Goal: Task Accomplishment & Management: Manage account settings

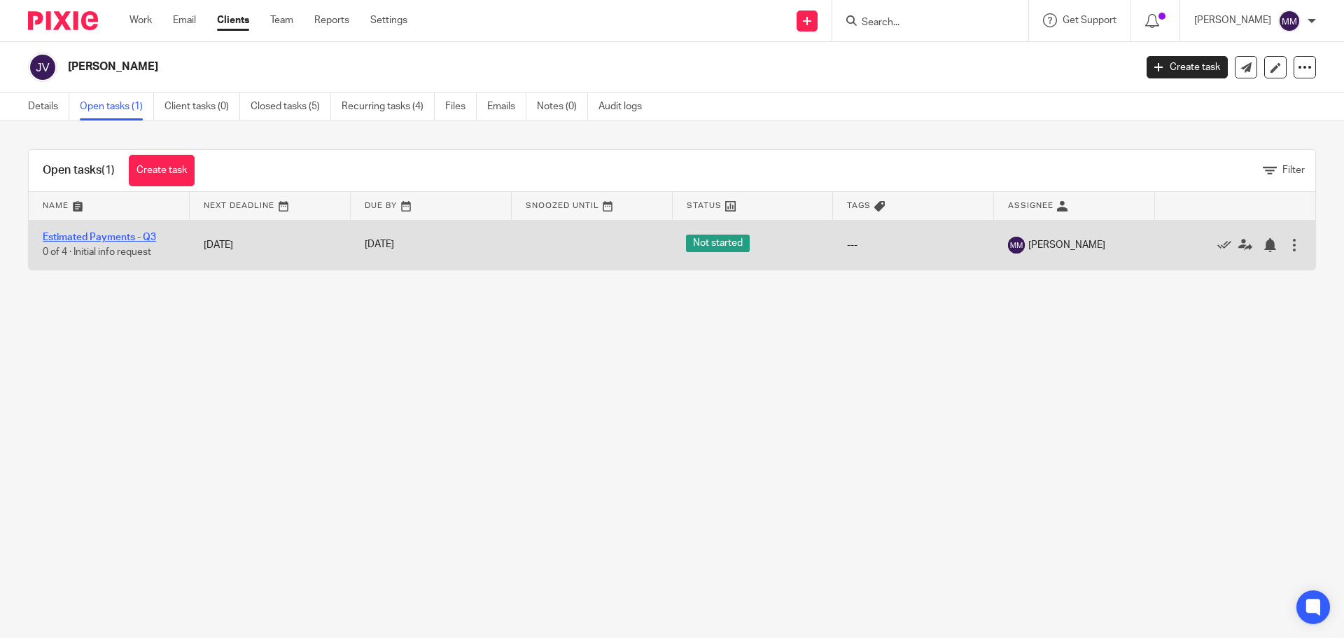
click at [108, 238] on link "Estimated Payments - Q3" at bounding box center [99, 237] width 113 height 10
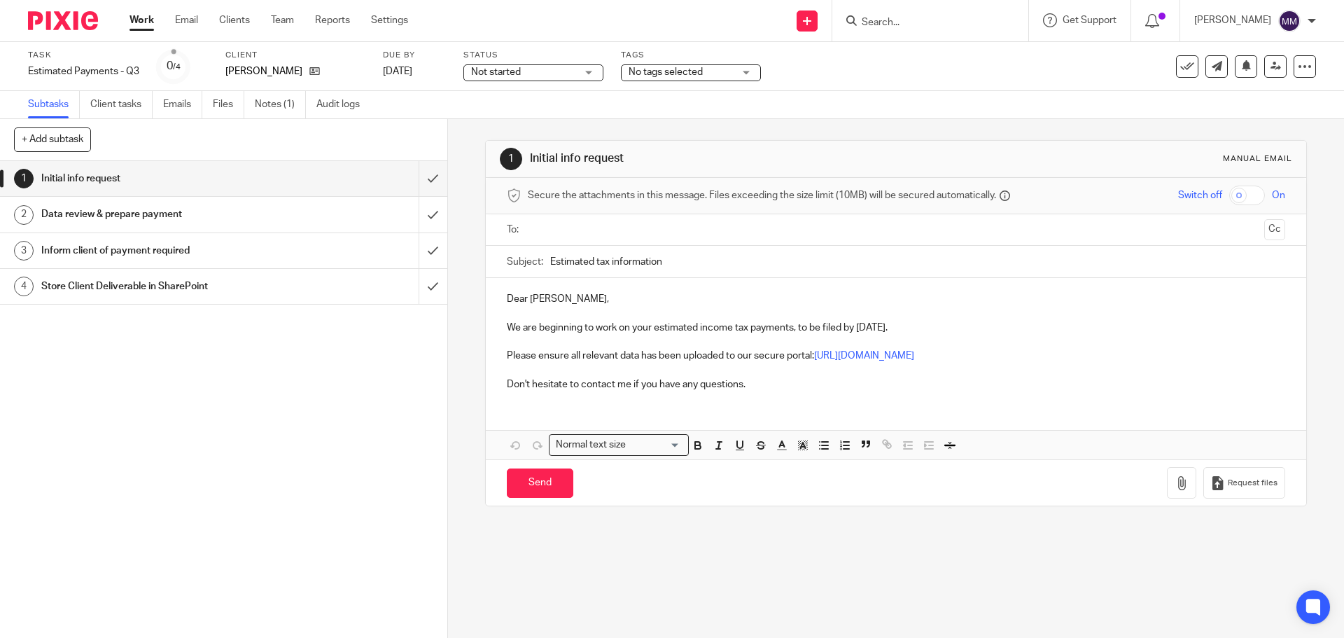
click at [579, 73] on div "Not started Not started" at bounding box center [534, 72] width 140 height 17
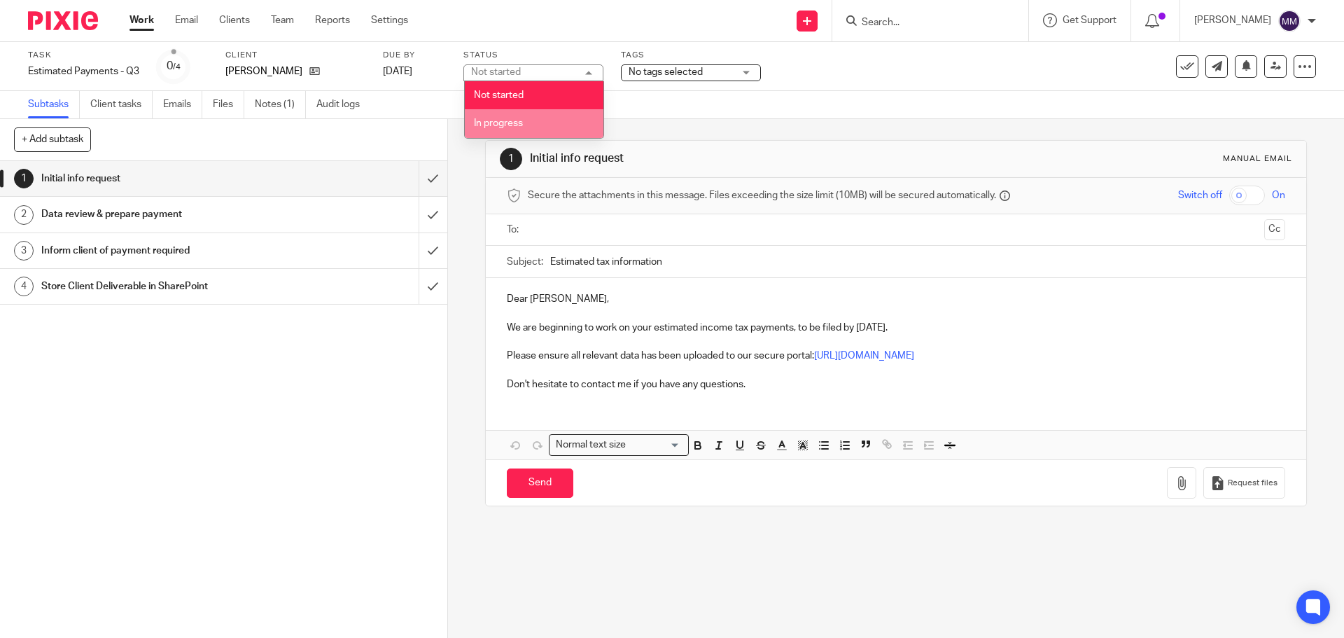
click at [552, 121] on li "In progress" at bounding box center [534, 123] width 139 height 29
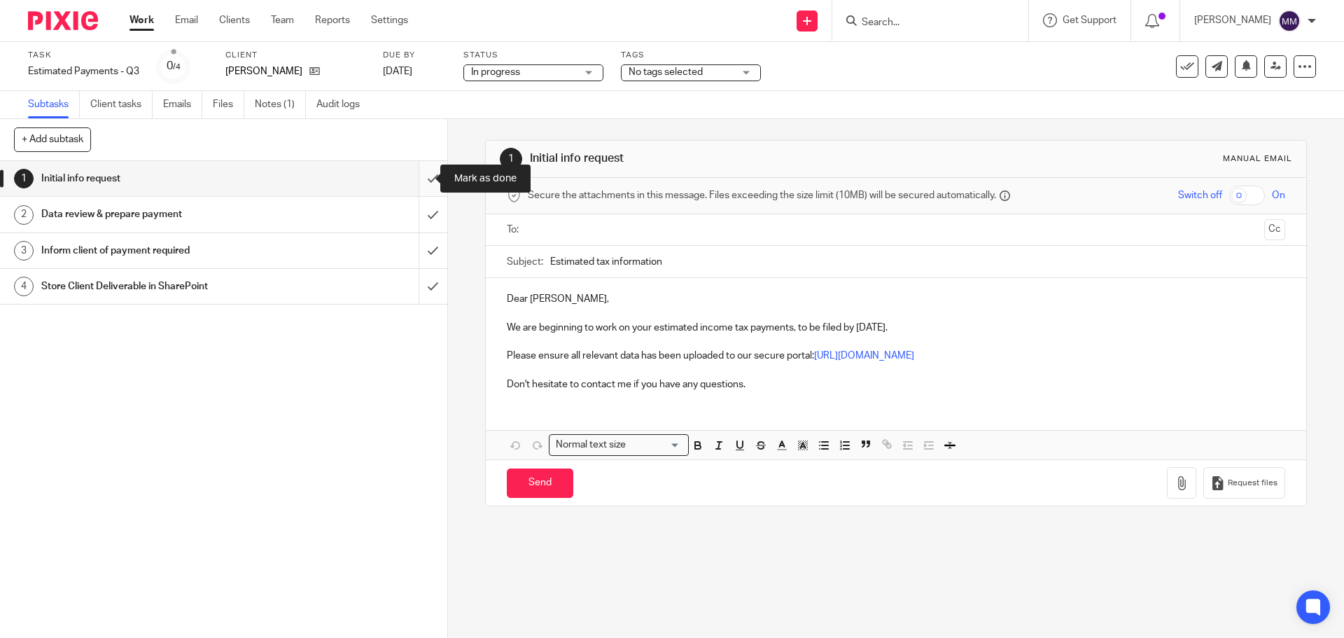
click at [425, 174] on input "submit" at bounding box center [223, 178] width 447 height 35
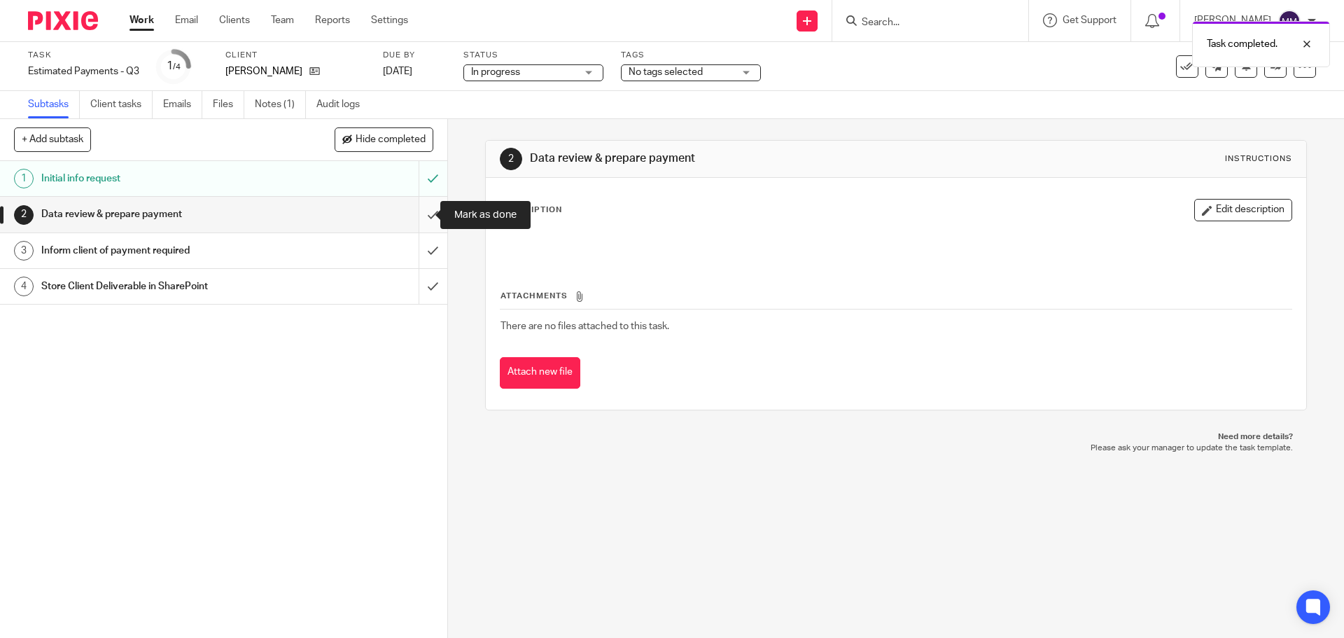
click at [421, 214] on input "submit" at bounding box center [223, 214] width 447 height 35
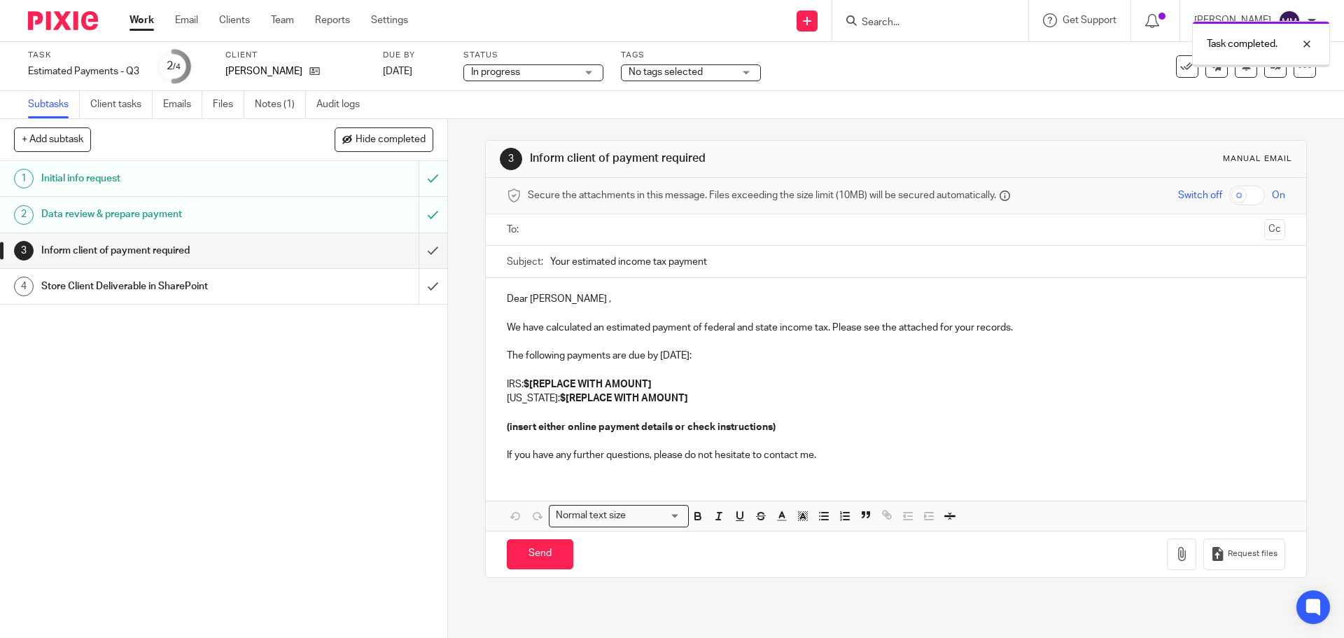
click at [749, 74] on div "No tags selected" at bounding box center [691, 72] width 140 height 17
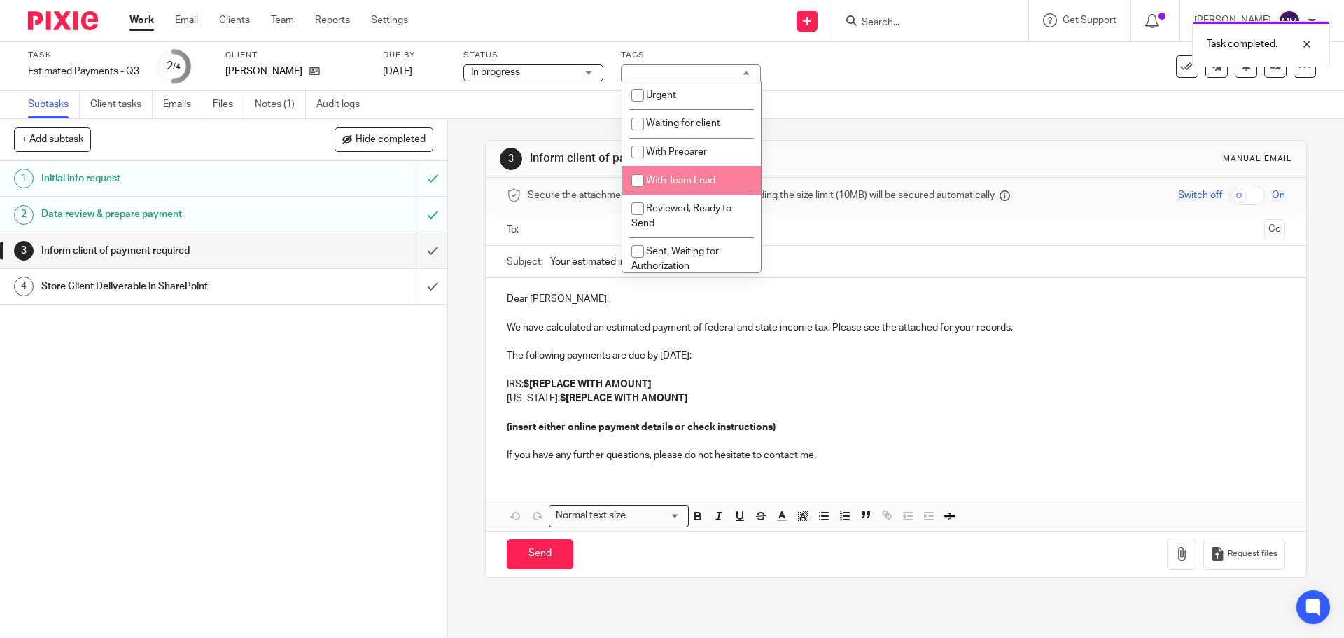
click at [702, 183] on span "With Team Lead" at bounding box center [680, 181] width 69 height 10
checkbox input "true"
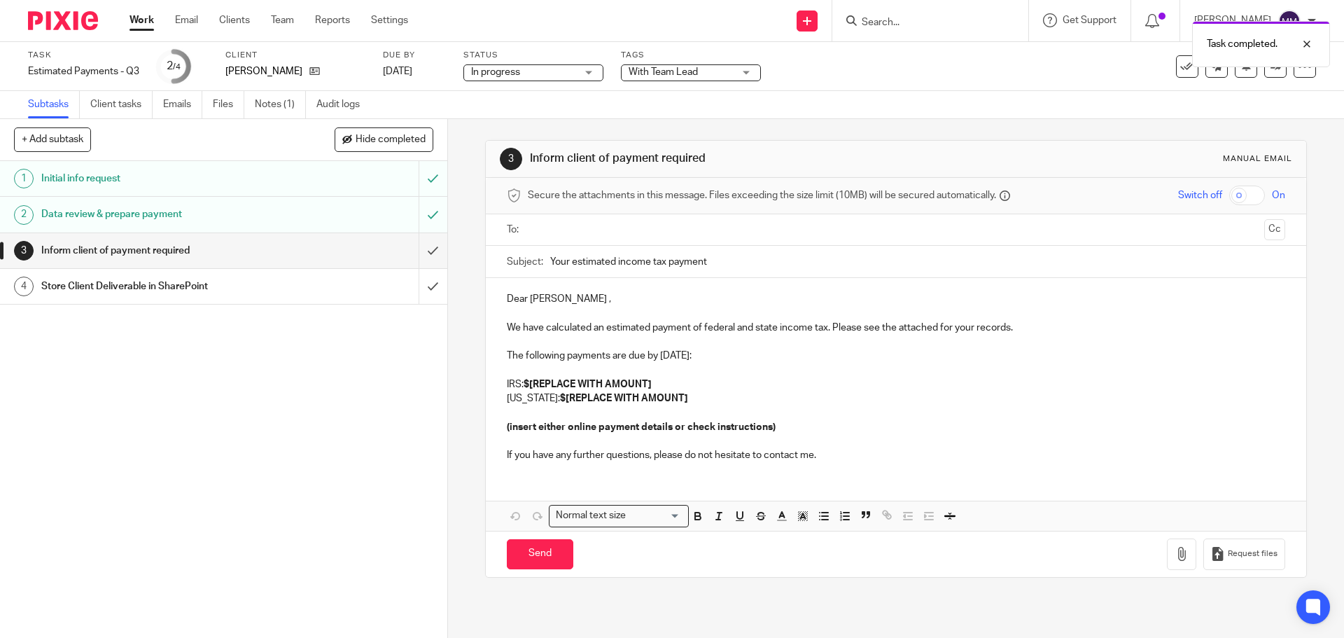
click at [859, 98] on div "Subtasks Client tasks Emails Files Notes (1) Audit logs" at bounding box center [672, 105] width 1344 height 28
click at [1273, 73] on link at bounding box center [1276, 66] width 22 height 22
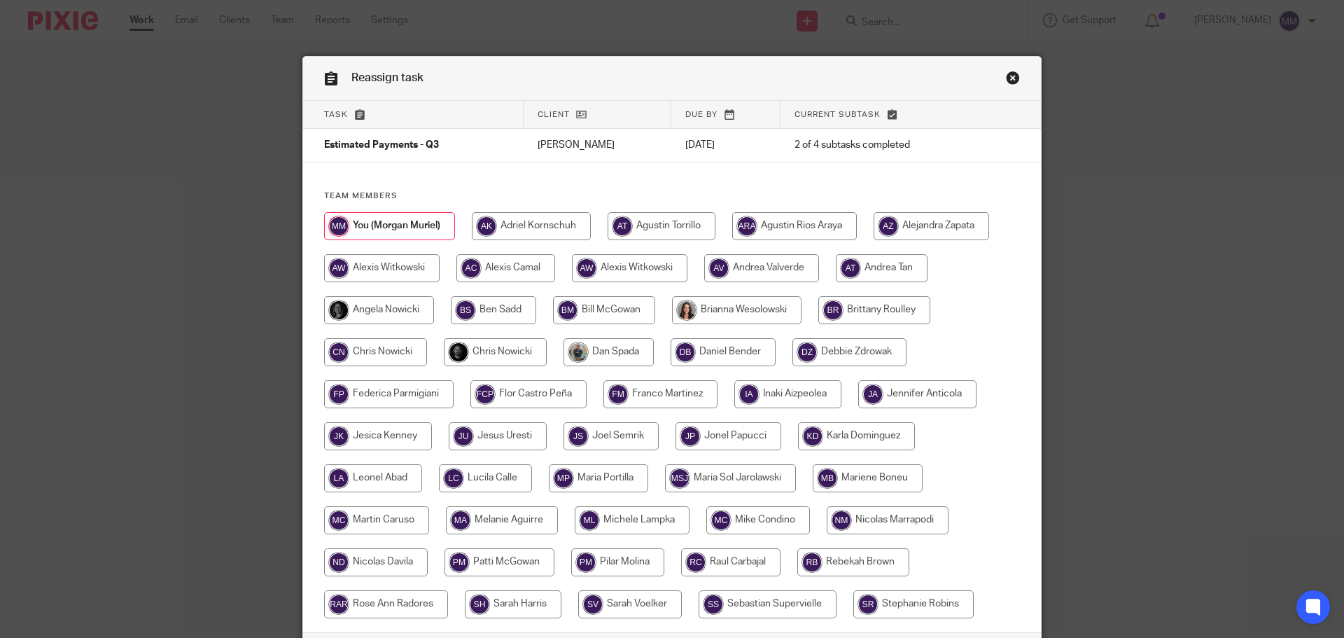
click at [514, 359] on input "radio" at bounding box center [495, 352] width 103 height 28
radio input "true"
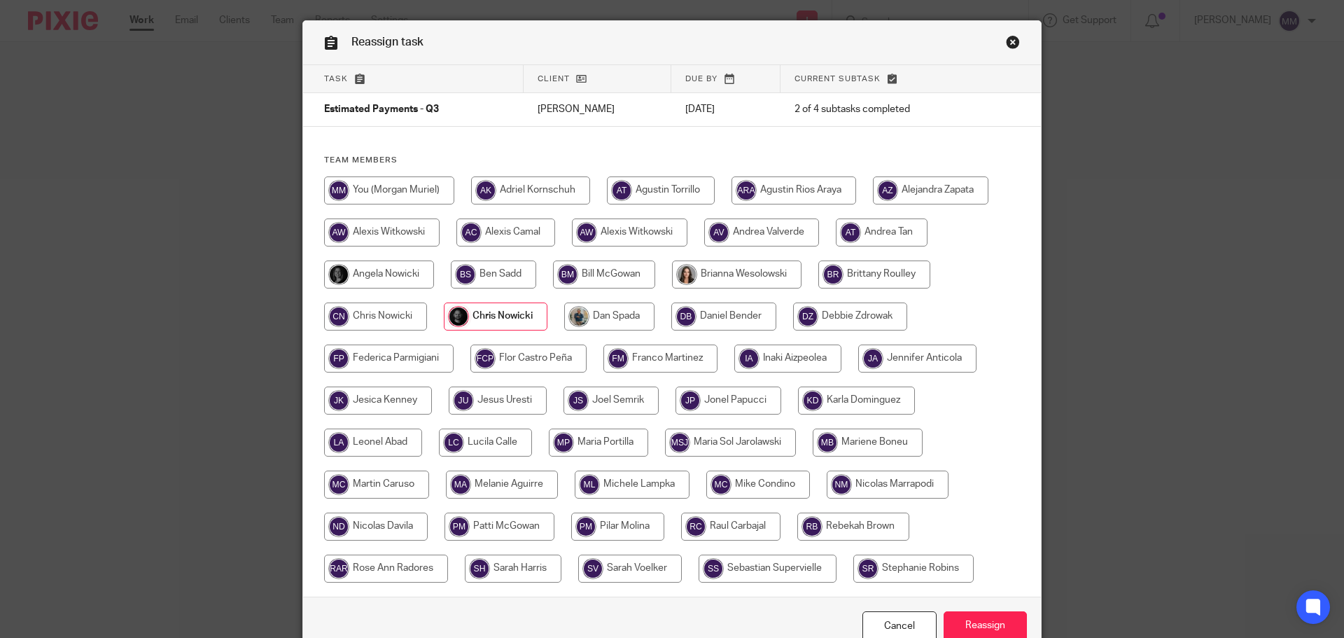
scroll to position [110, 0]
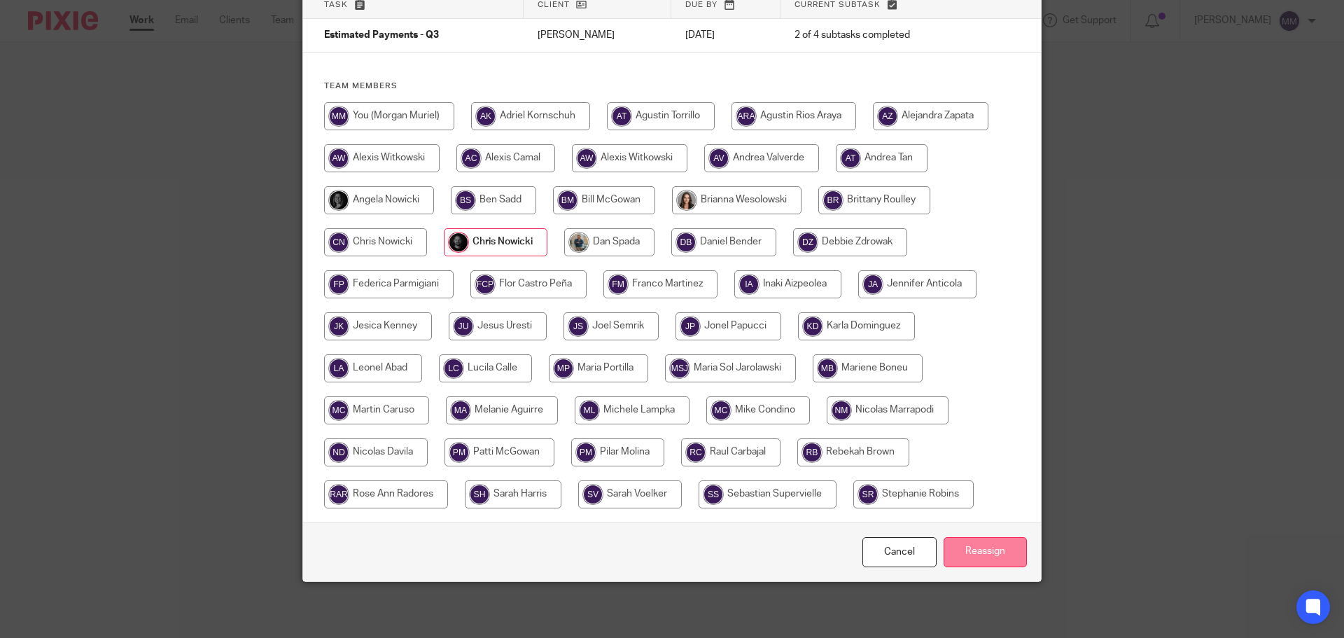
click at [980, 541] on input "Reassign" at bounding box center [985, 552] width 83 height 30
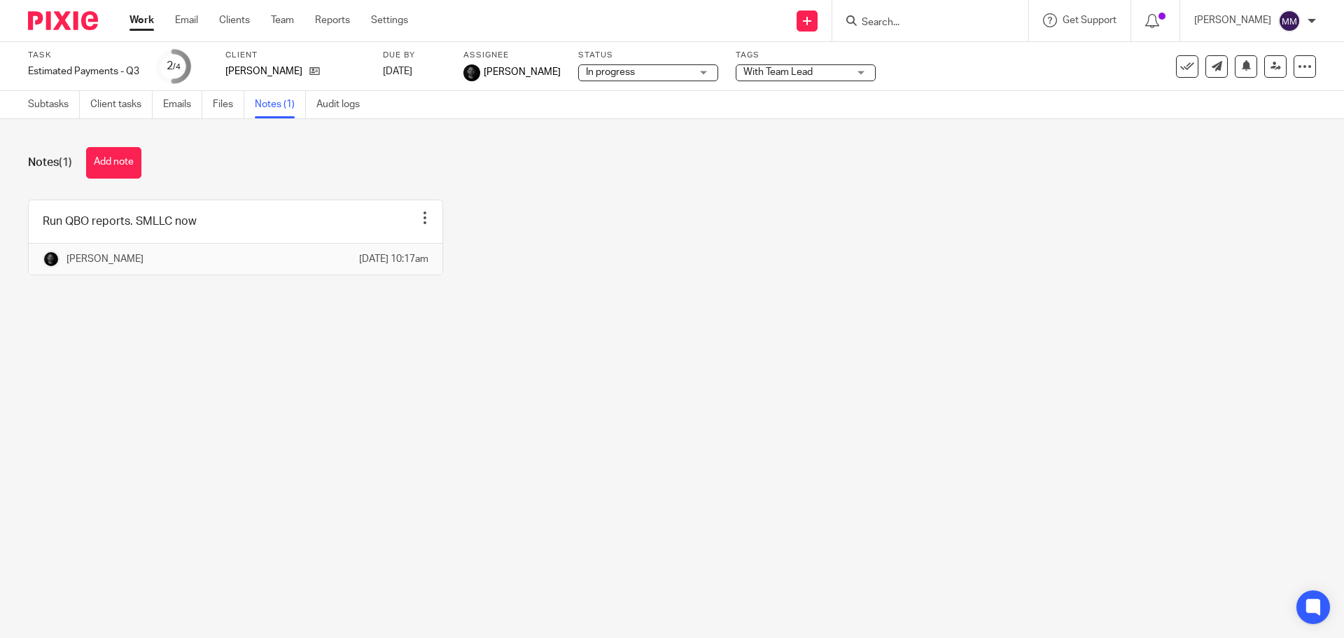
click at [137, 25] on link "Work" at bounding box center [142, 20] width 25 height 14
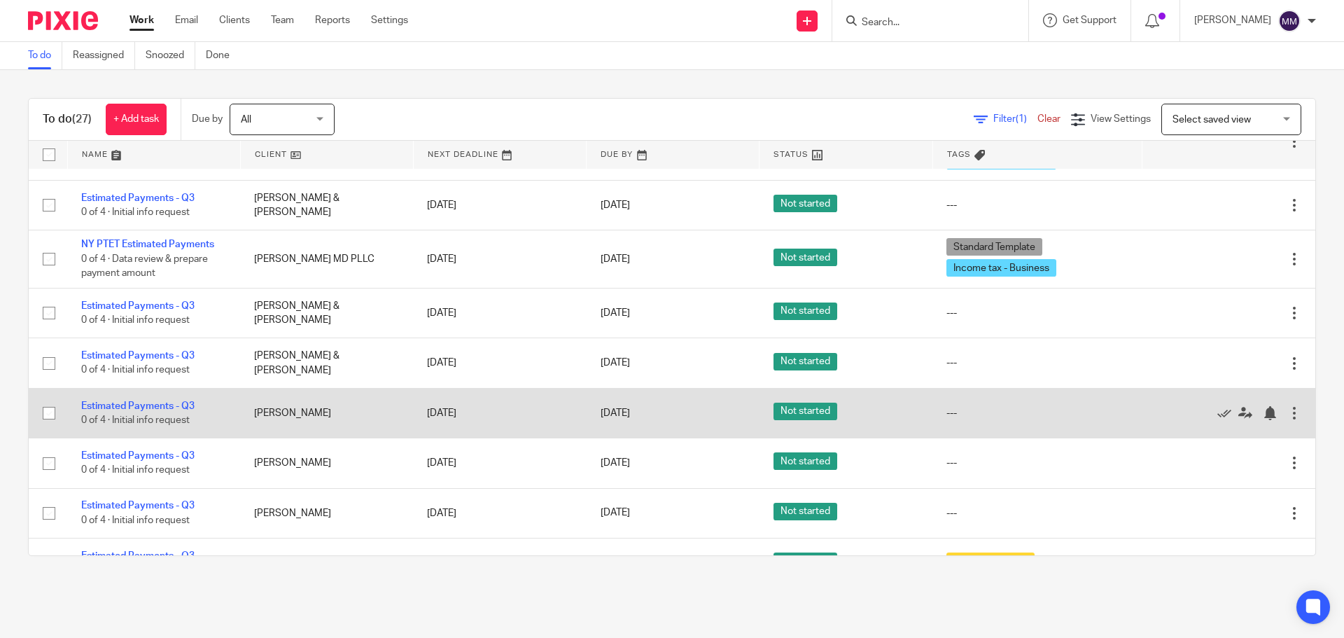
scroll to position [770, 0]
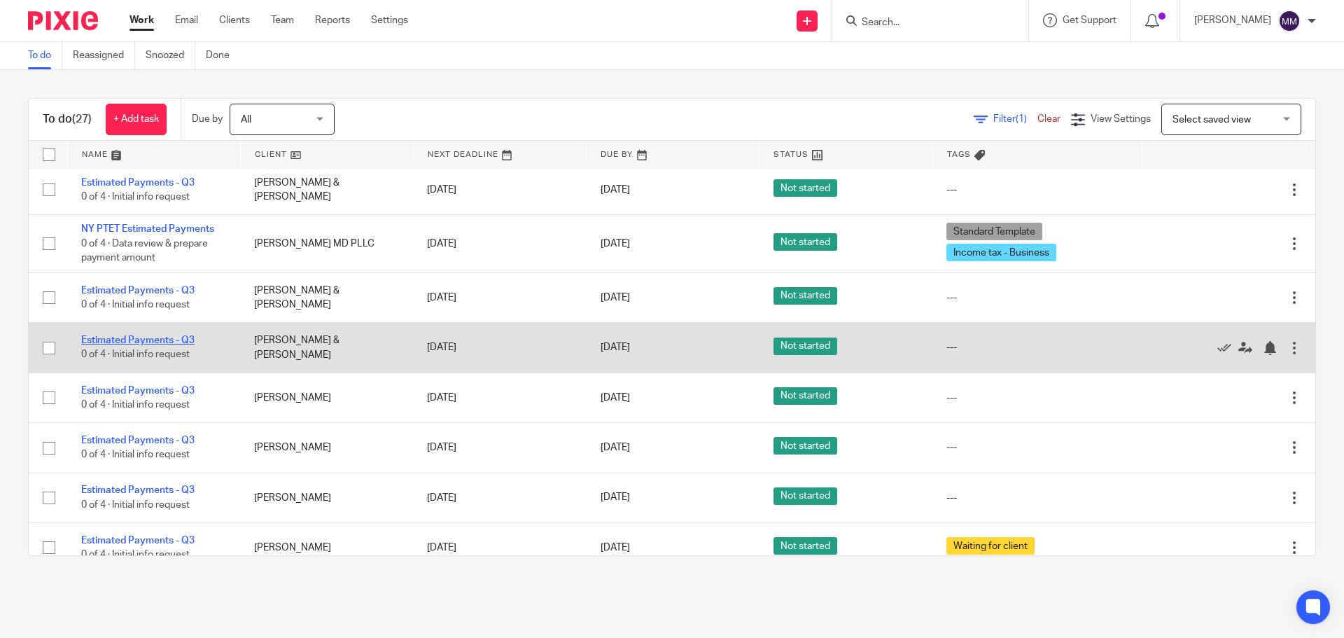
click at [153, 341] on link "Estimated Payments - Q3" at bounding box center [137, 340] width 113 height 10
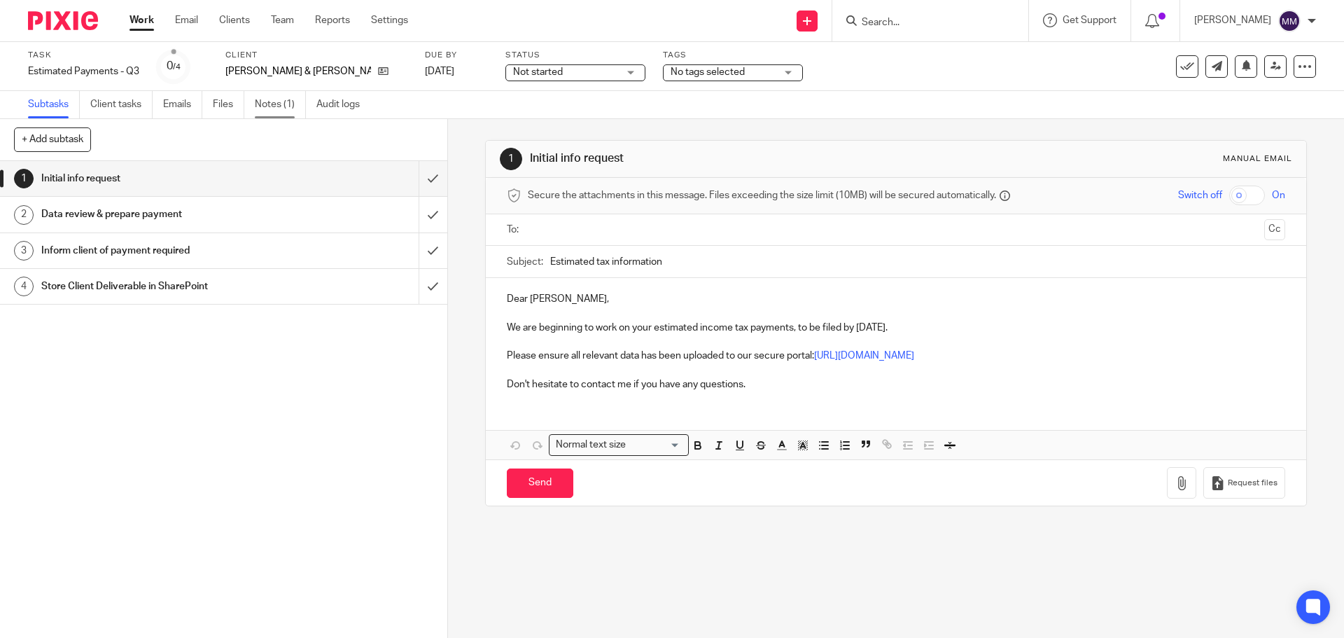
click at [275, 97] on link "Notes (1)" at bounding box center [280, 104] width 51 height 27
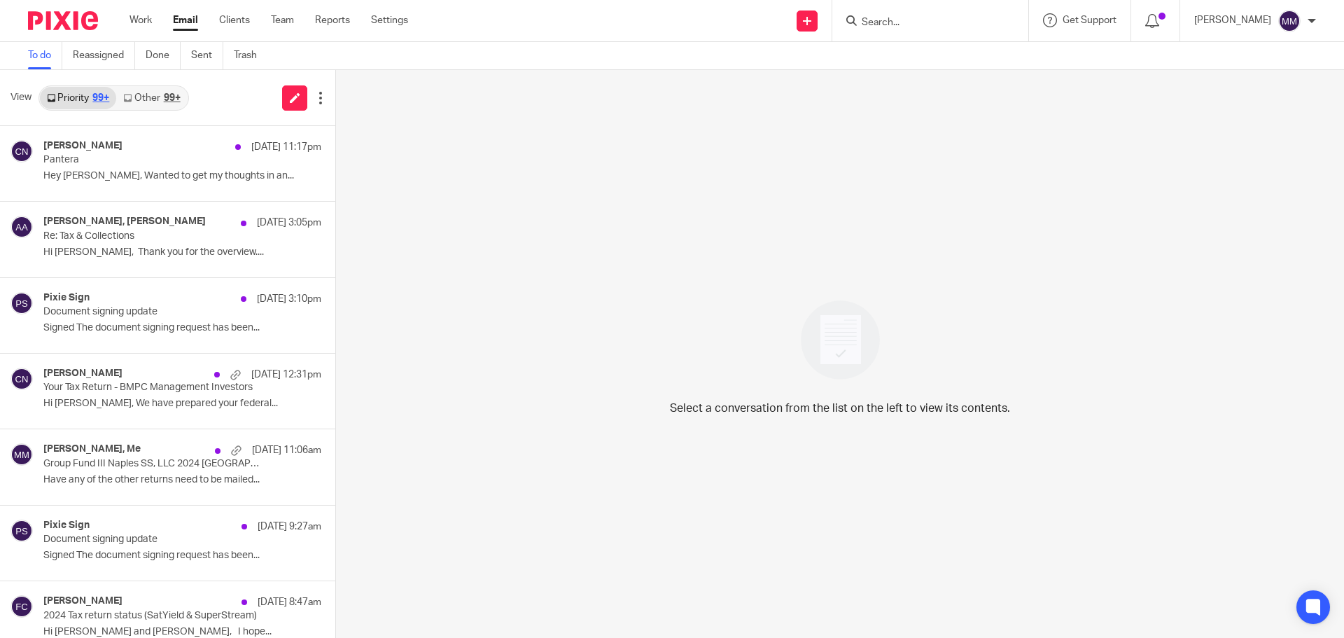
click at [912, 19] on input "Search" at bounding box center [924, 23] width 126 height 13
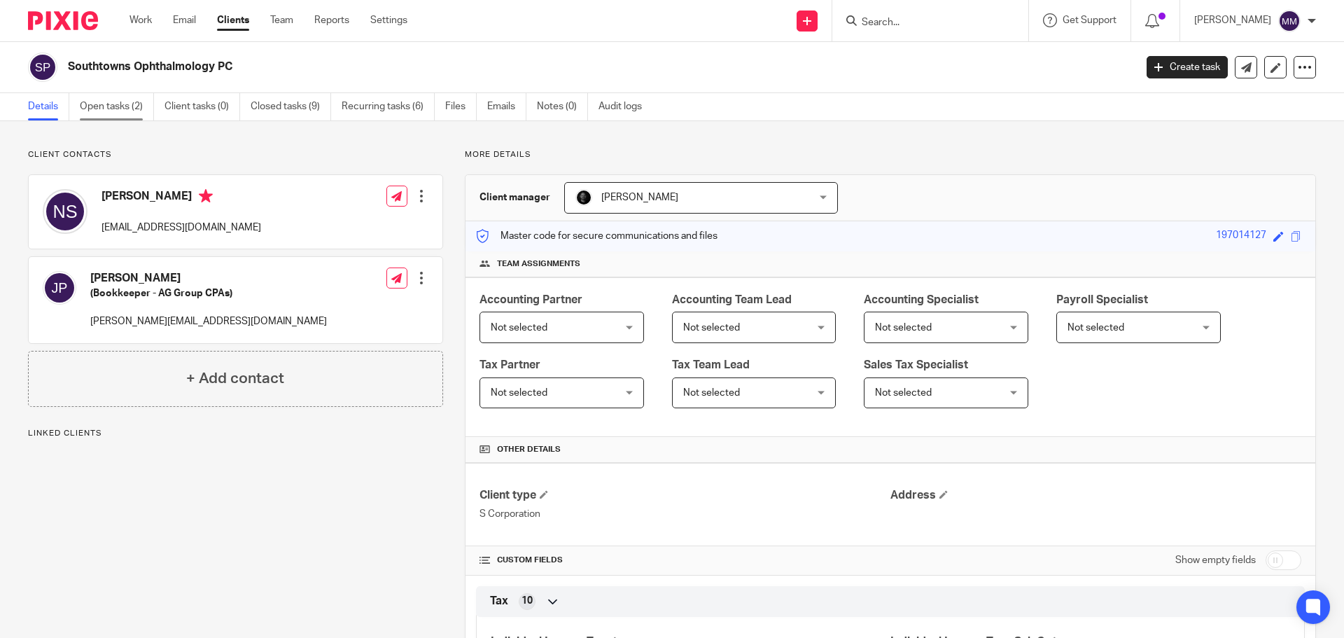
click at [116, 102] on link "Open tasks (2)" at bounding box center [117, 106] width 74 height 27
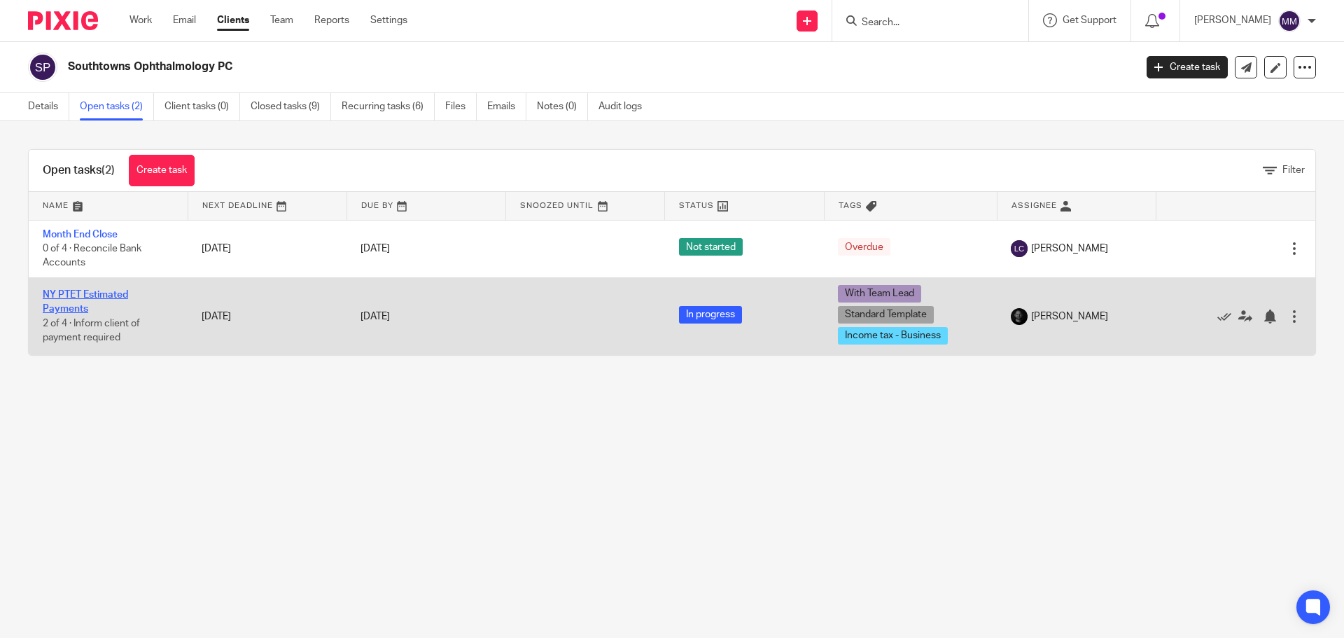
click at [111, 296] on link "NY PTET Estimated Payments" at bounding box center [85, 302] width 85 height 24
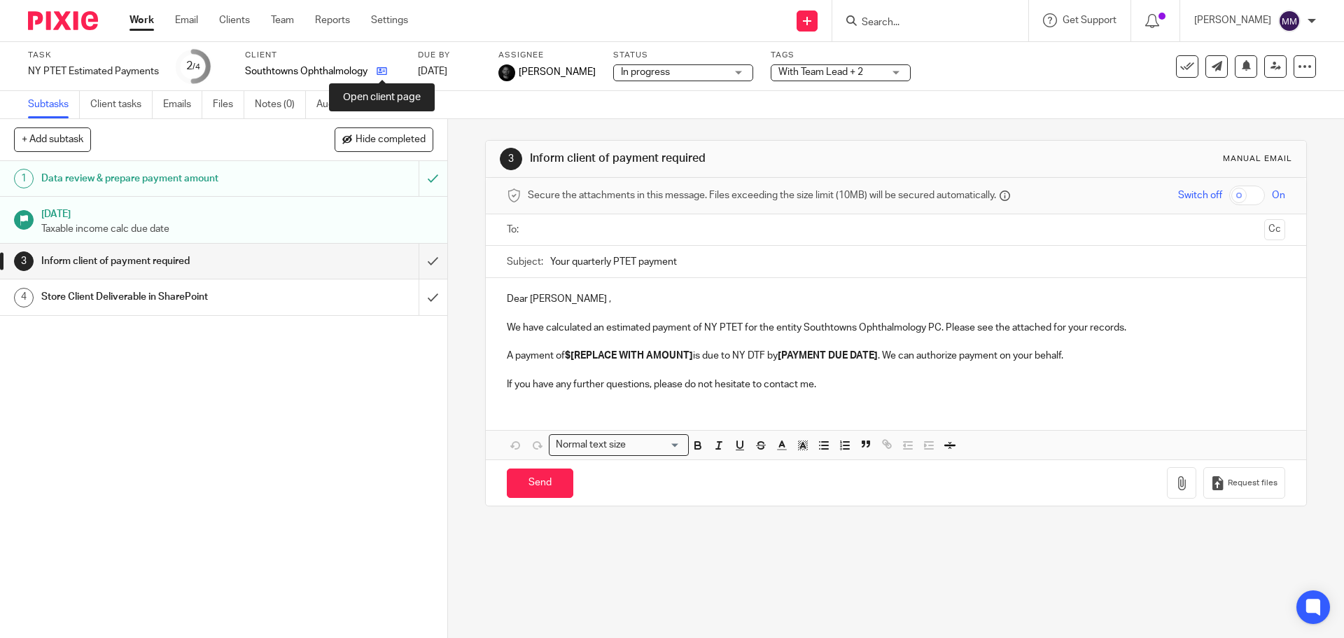
click at [384, 75] on icon at bounding box center [382, 71] width 11 height 11
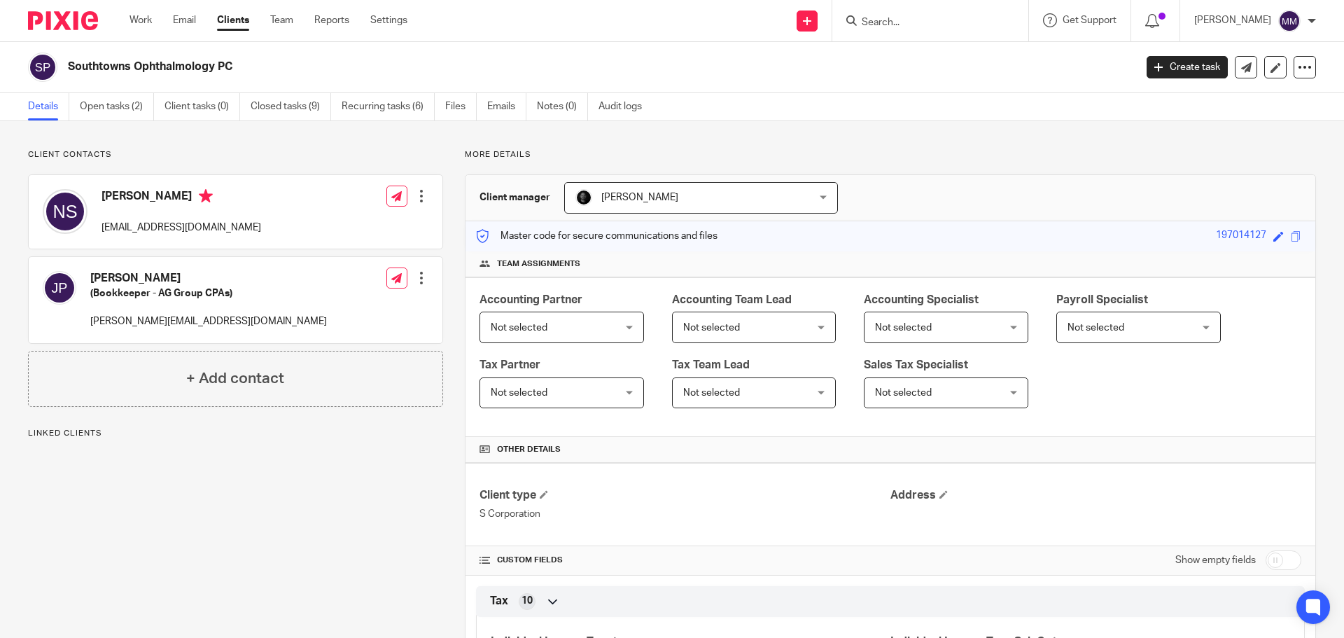
click at [487, 108] on ul "Details Open tasks (2) Client tasks (0) Closed tasks (9) Recurring tasks (6) Fi…" at bounding box center [345, 106] width 635 height 27
click at [497, 108] on link "Emails" at bounding box center [506, 106] width 39 height 27
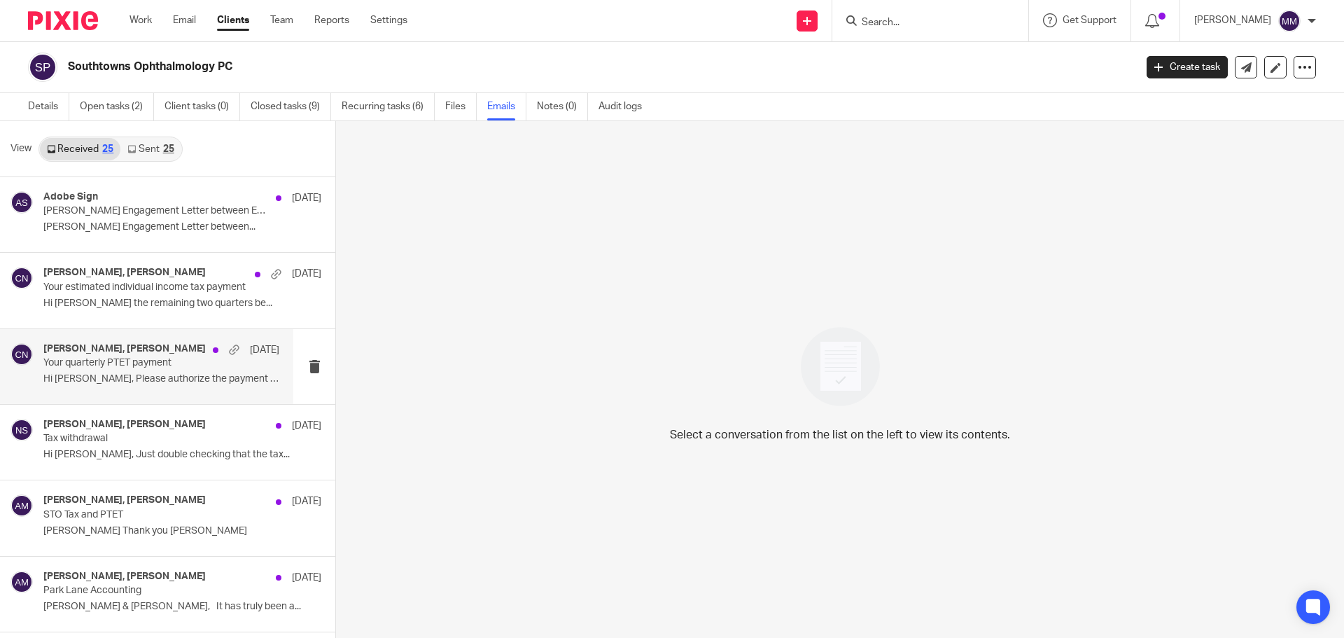
click at [178, 384] on p "Hi [PERSON_NAME], Please authorize the payment for..." at bounding box center [161, 379] width 236 height 12
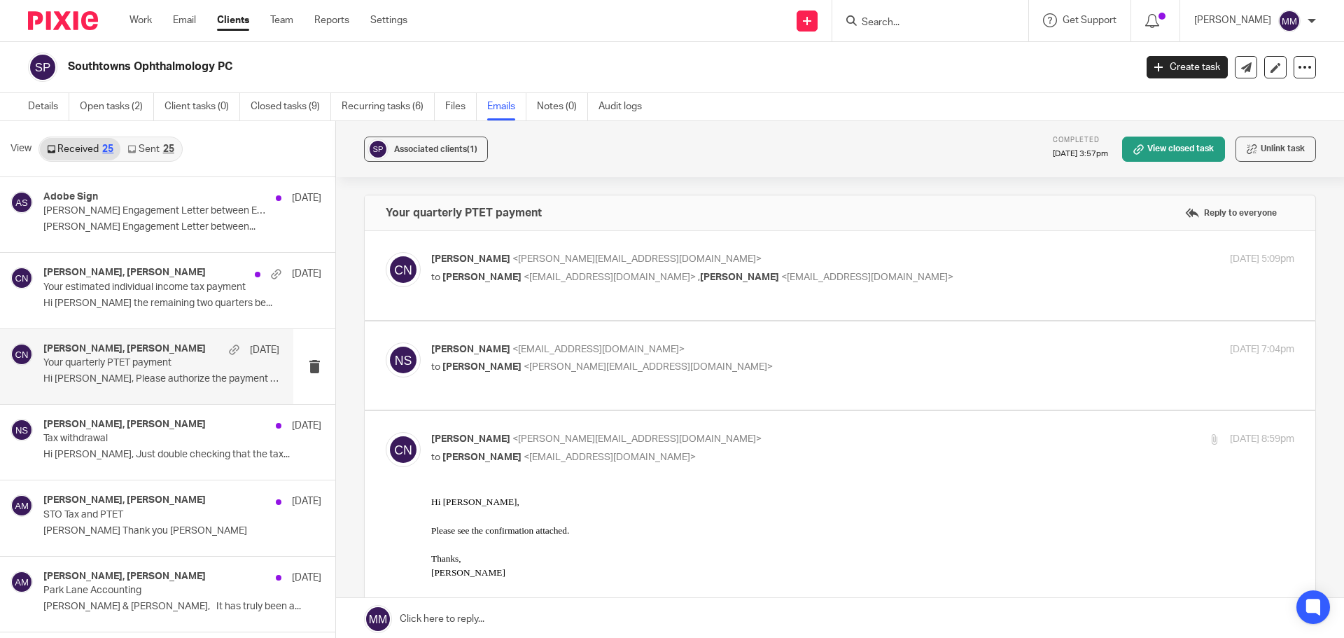
click at [891, 297] on div "[PERSON_NAME] <[PERSON_NAME][EMAIL_ADDRESS][DOMAIN_NAME]> to [PERSON_NAME] <[EM…" at bounding box center [840, 275] width 909 height 47
click at [900, 276] on p "to [PERSON_NAME] <[EMAIL_ADDRESS][DOMAIN_NAME]> , [PERSON_NAME] <[PERSON_NAME][…" at bounding box center [719, 277] width 576 height 15
checkbox input "true"
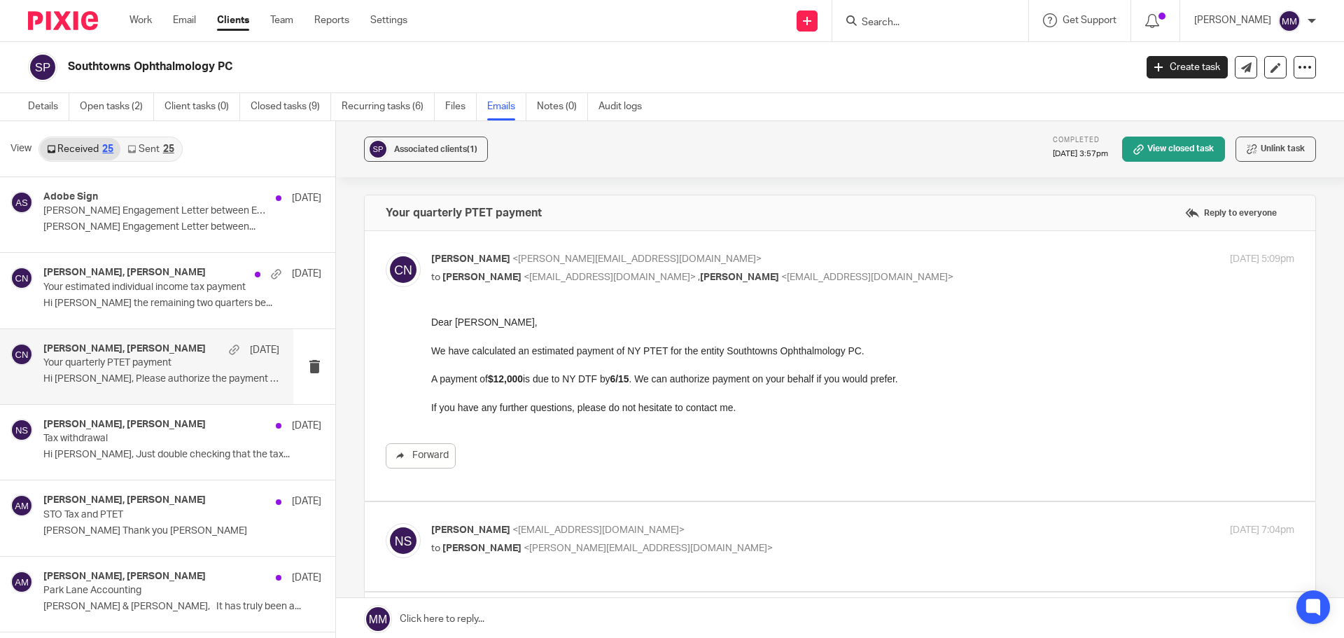
click at [656, 524] on p "[PERSON_NAME] <[EMAIL_ADDRESS][DOMAIN_NAME]>" at bounding box center [719, 530] width 576 height 15
checkbox input "true"
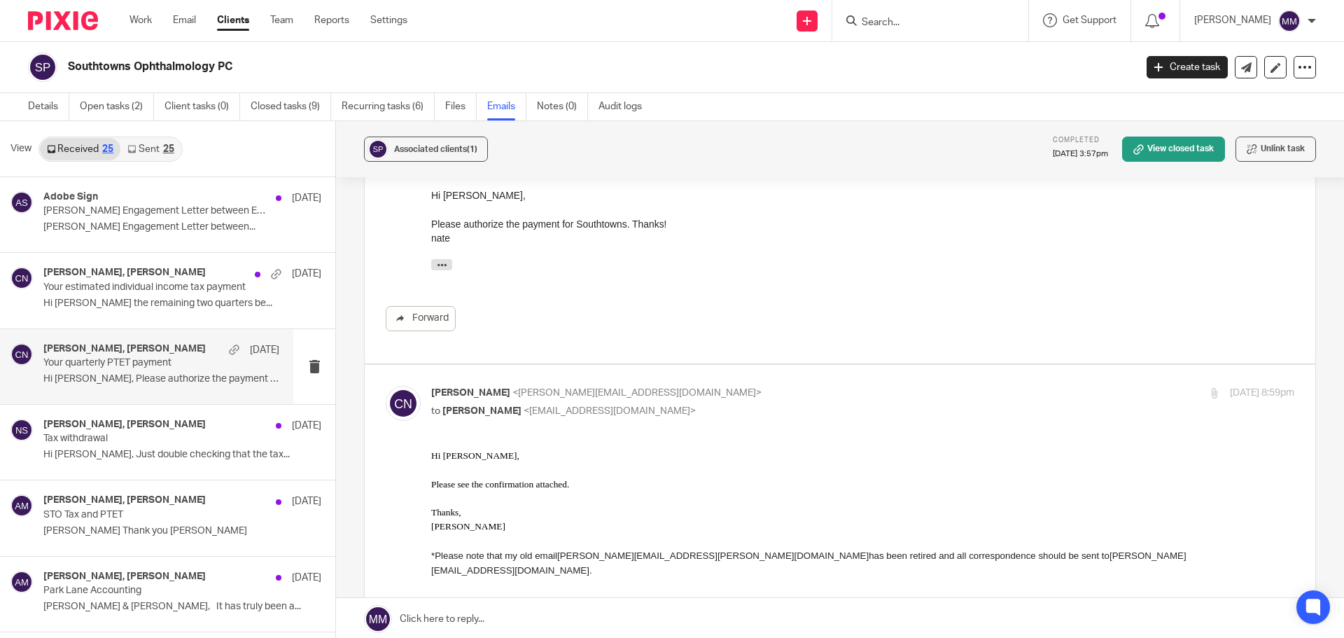
scroll to position [420, 0]
